Goal: Obtain resource: Obtain resource

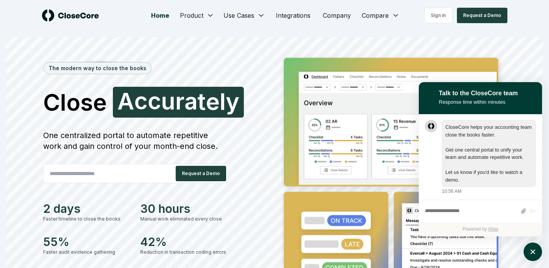
scroll to position [0, 0]
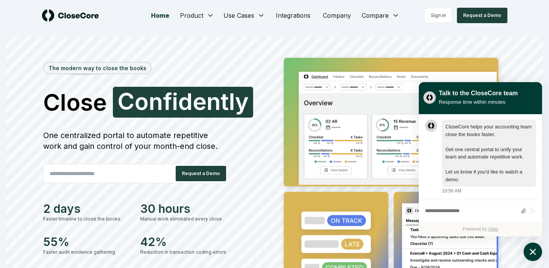
click at [534, 253] on icon "atlas-launcher" at bounding box center [533, 251] width 11 height 11
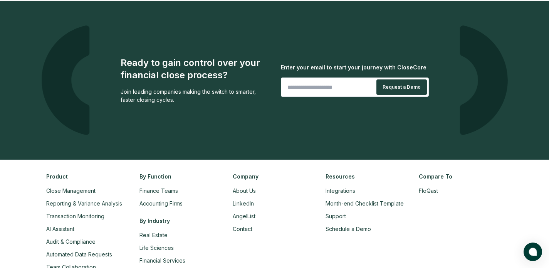
scroll to position [1824, 0]
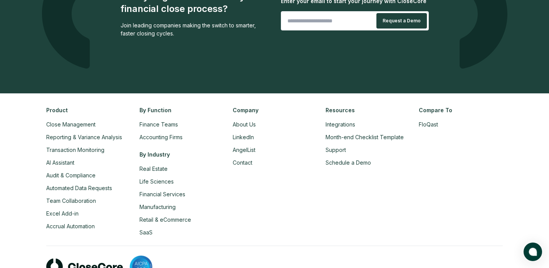
click at [350, 120] on li "Integrations" at bounding box center [368, 124] width 84 height 8
click at [351, 122] on link "Integrations" at bounding box center [341, 124] width 30 height 7
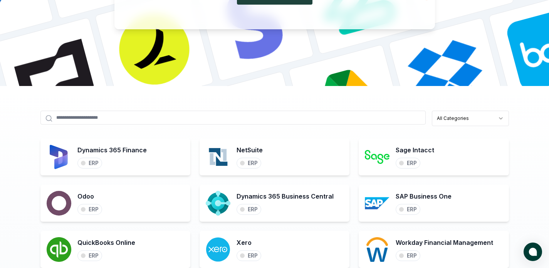
scroll to position [195, 0]
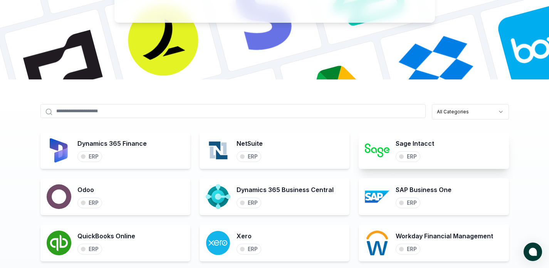
click at [419, 143] on h3 "Sage Intacct" at bounding box center [415, 143] width 39 height 9
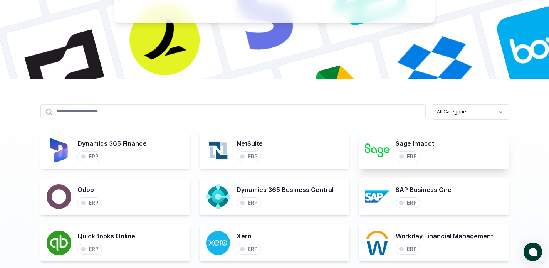
click at [411, 158] on div "ERP" at bounding box center [412, 156] width 10 height 7
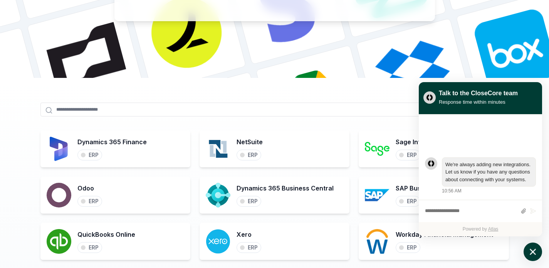
click at [531, 245] on button "atlas-launcher" at bounding box center [533, 252] width 19 height 19
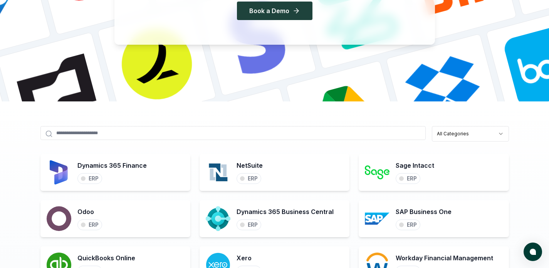
scroll to position [0, 0]
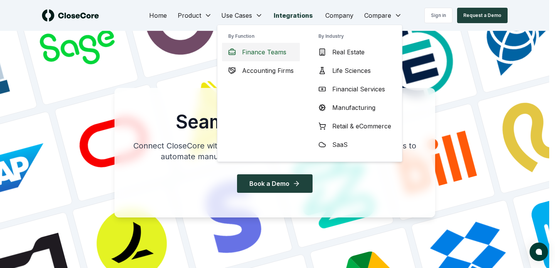
click at [257, 50] on span "Finance Teams" at bounding box center [264, 51] width 44 height 9
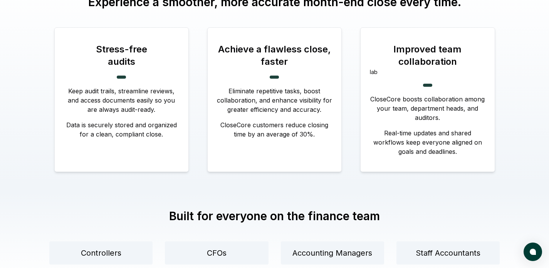
scroll to position [338, 0]
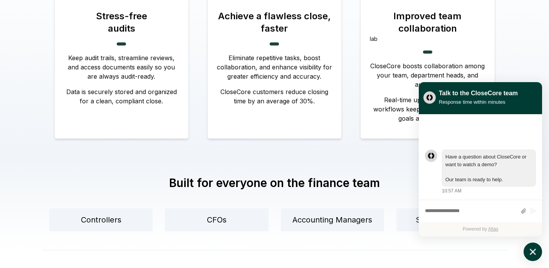
click at [533, 250] on icon "atlas-launcher" at bounding box center [533, 251] width 11 height 11
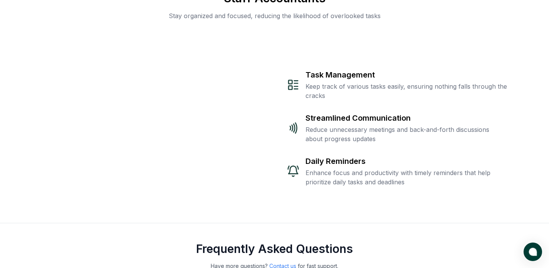
scroll to position [1573, 0]
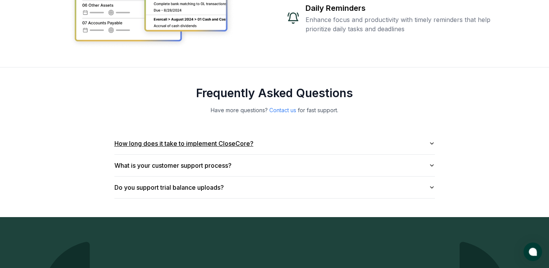
click at [240, 133] on button "How long does it take to implement CloseCore?" at bounding box center [275, 144] width 321 height 22
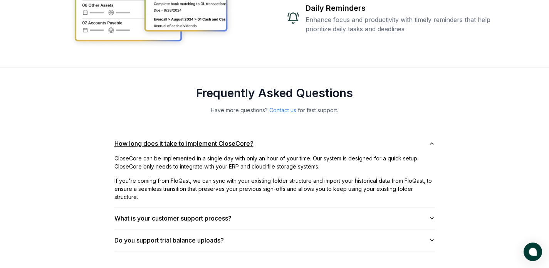
click at [243, 133] on button "How long does it take to implement CloseCore?" at bounding box center [275, 144] width 321 height 22
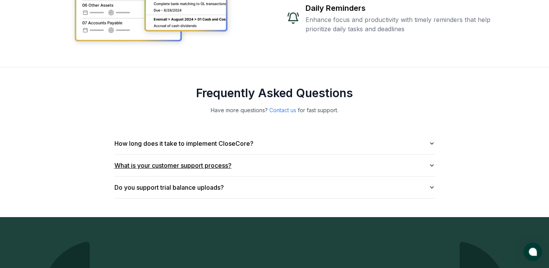
click at [246, 155] on button "What is your customer support process?" at bounding box center [275, 166] width 321 height 22
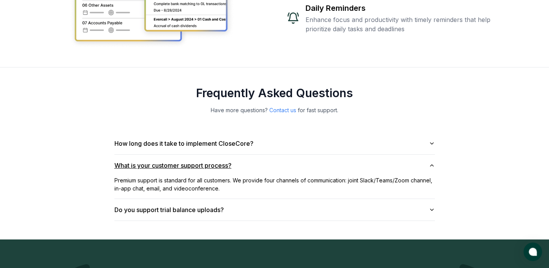
click at [245, 155] on button "What is your customer support process?" at bounding box center [275, 166] width 321 height 22
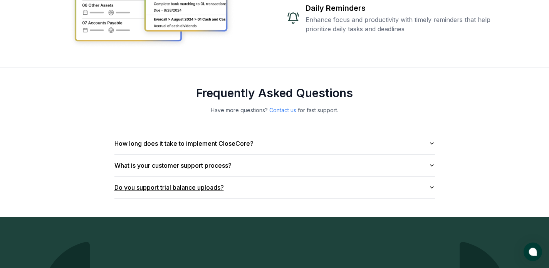
click at [245, 177] on button "Do you support trial balance uploads?" at bounding box center [275, 188] width 321 height 22
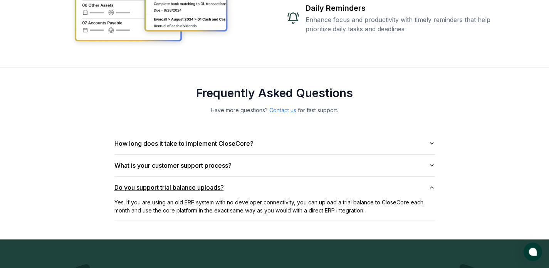
click at [245, 177] on button "Do you support trial balance uploads?" at bounding box center [275, 188] width 321 height 22
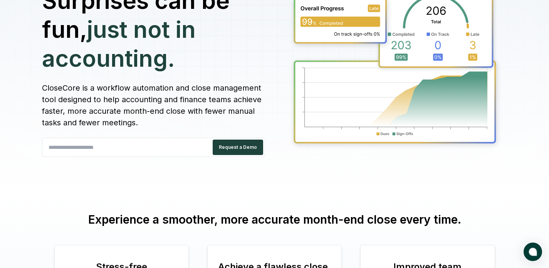
scroll to position [0, 0]
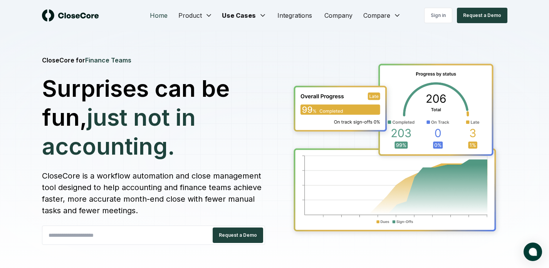
click at [150, 17] on link "Home" at bounding box center [159, 15] width 30 height 15
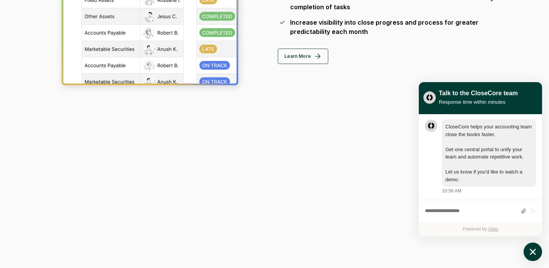
scroll to position [650, 0]
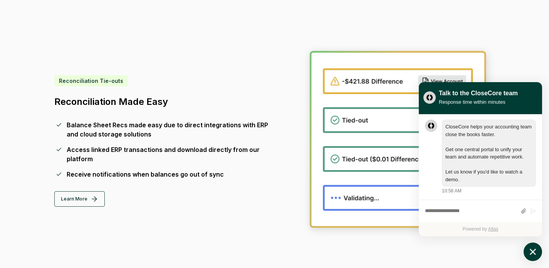
click at [532, 250] on icon "atlas-launcher" at bounding box center [533, 252] width 6 height 6
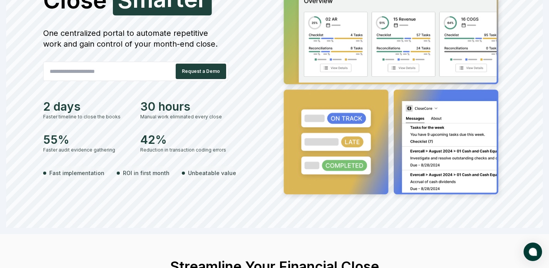
scroll to position [0, 0]
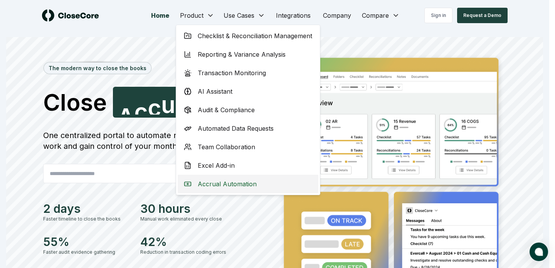
click at [217, 186] on span "Accrual Automation" at bounding box center [227, 183] width 59 height 9
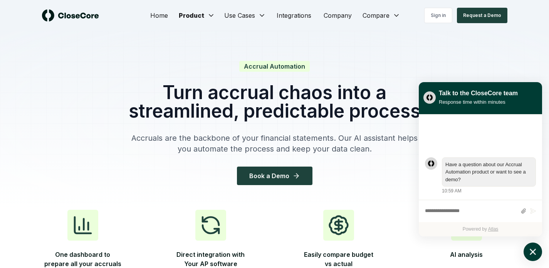
click at [392, 15] on div "Sign in Request a Demo" at bounding box center [449, 15] width 116 height 15
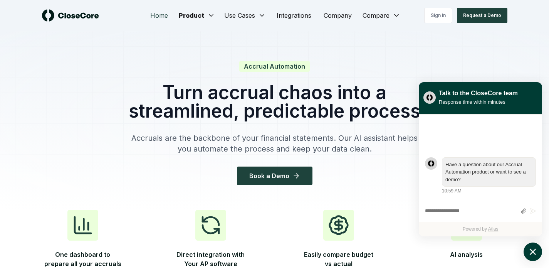
click at [159, 17] on link "Home" at bounding box center [159, 15] width 30 height 15
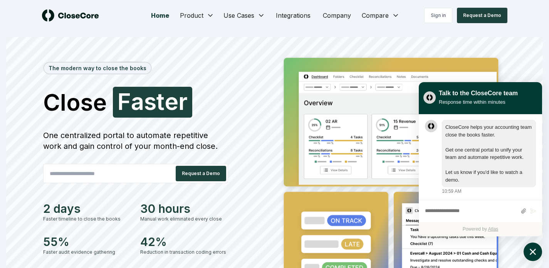
click at [528, 251] on icon "atlas-launcher" at bounding box center [533, 251] width 11 height 11
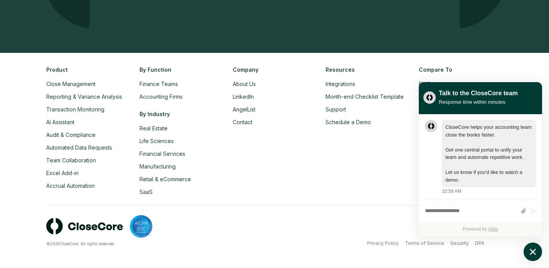
scroll to position [0, 0]
click at [530, 253] on icon "atlas-launcher" at bounding box center [533, 251] width 11 height 11
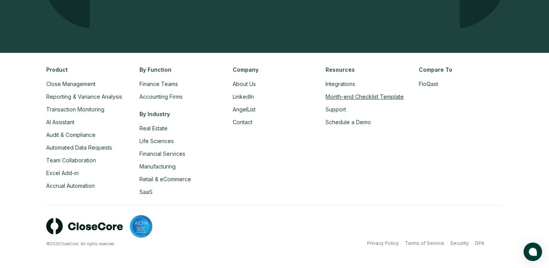
click at [346, 96] on link "Month-end Checklist Template" at bounding box center [365, 96] width 78 height 7
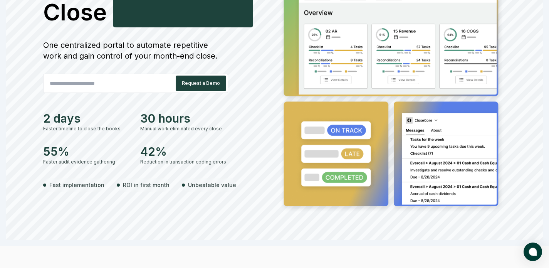
scroll to position [0, 0]
